Goal: Transaction & Acquisition: Subscribe to service/newsletter

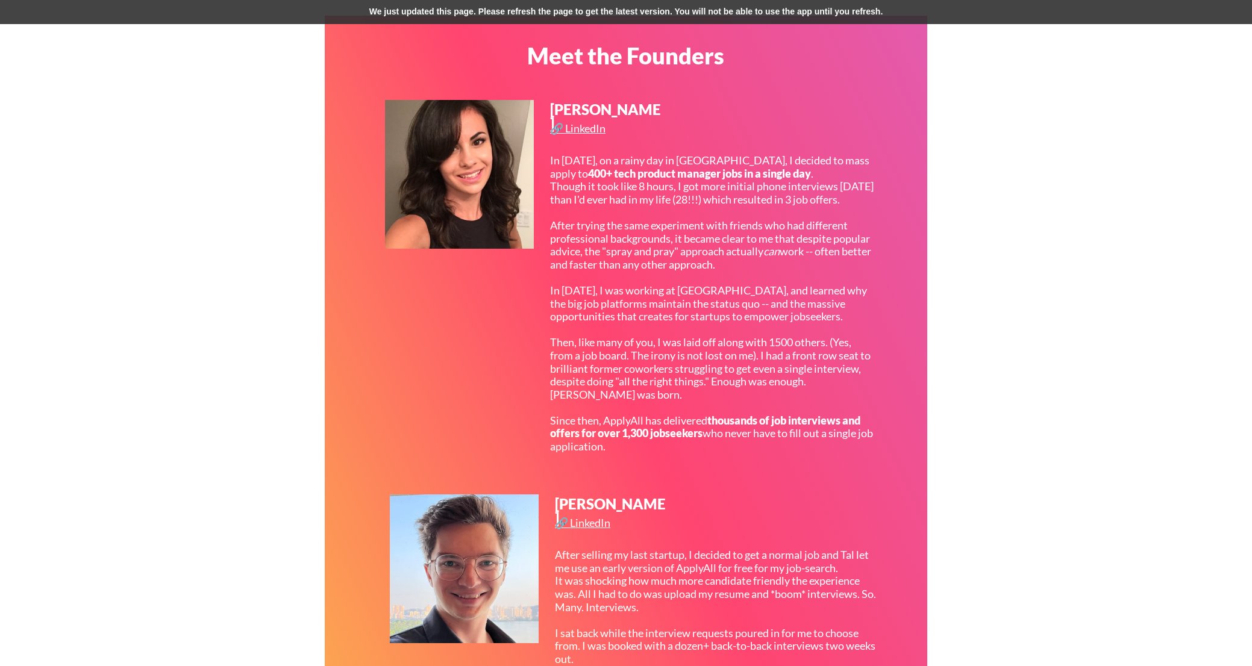
scroll to position [1209, 0]
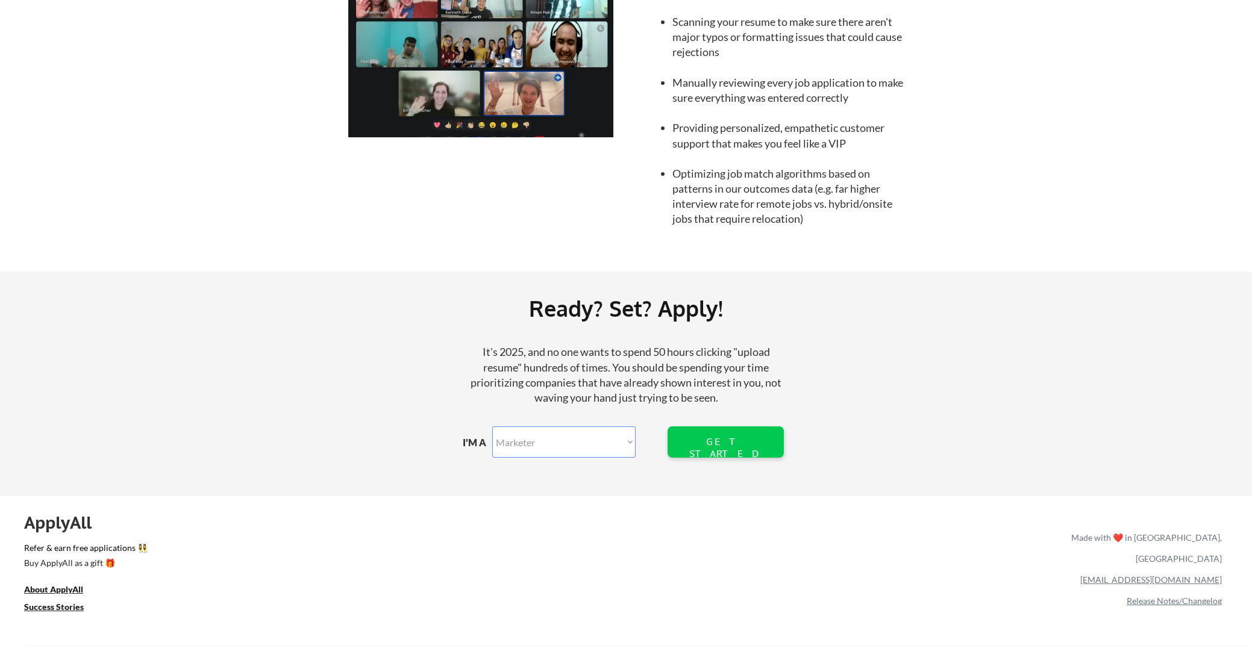
scroll to position [1180, 0]
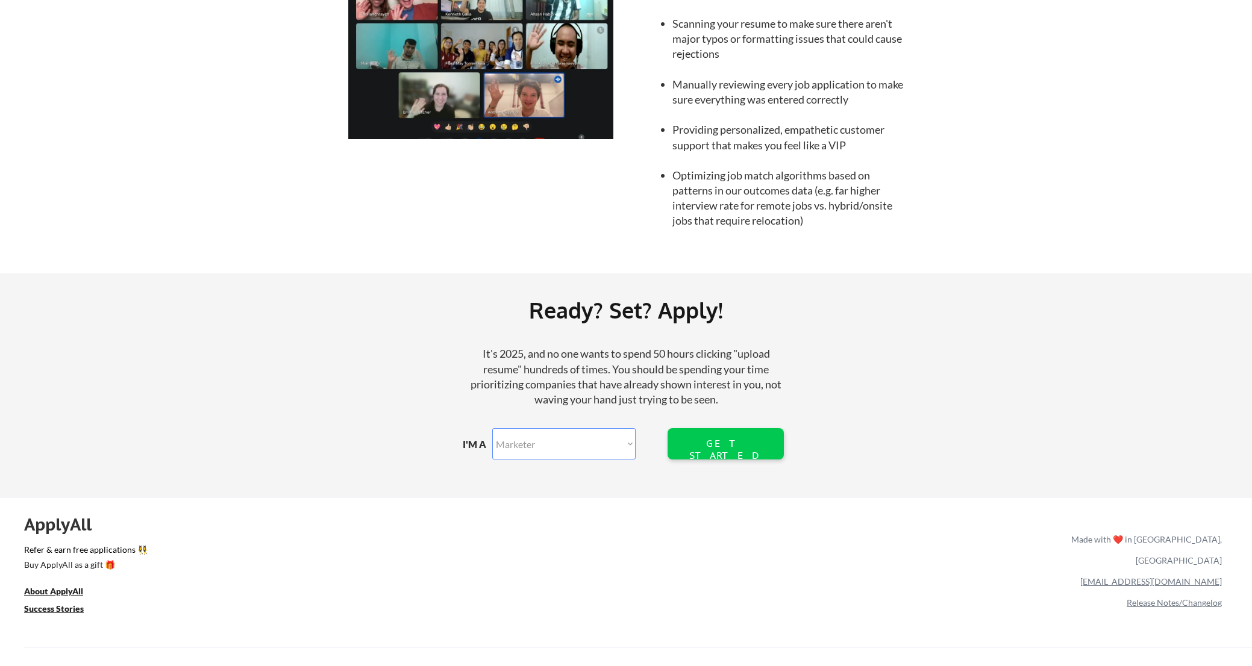
click at [584, 453] on select "Marketer Software Engineering Product Management Customer Success Sales UI/UX/P…" at bounding box center [563, 443] width 143 height 31
select select ""technical_project_program_mgmt""
click at [492, 428] on select "Marketer Software Engineering Product Management Customer Success Sales UI/UX/P…" at bounding box center [563, 443] width 143 height 31
click at [735, 445] on div "GET STARTED" at bounding box center [725, 449] width 77 height 23
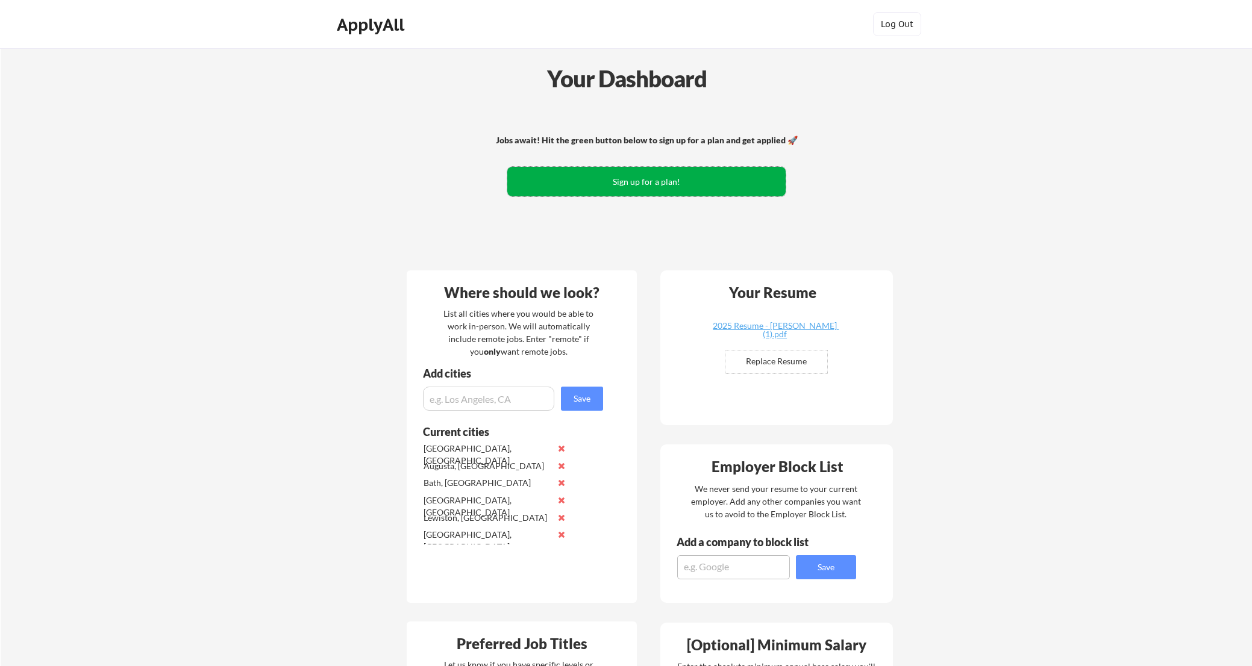
click at [613, 183] on button "Sign up for a plan!" at bounding box center [646, 182] width 278 height 30
